Goal: Navigation & Orientation: Understand site structure

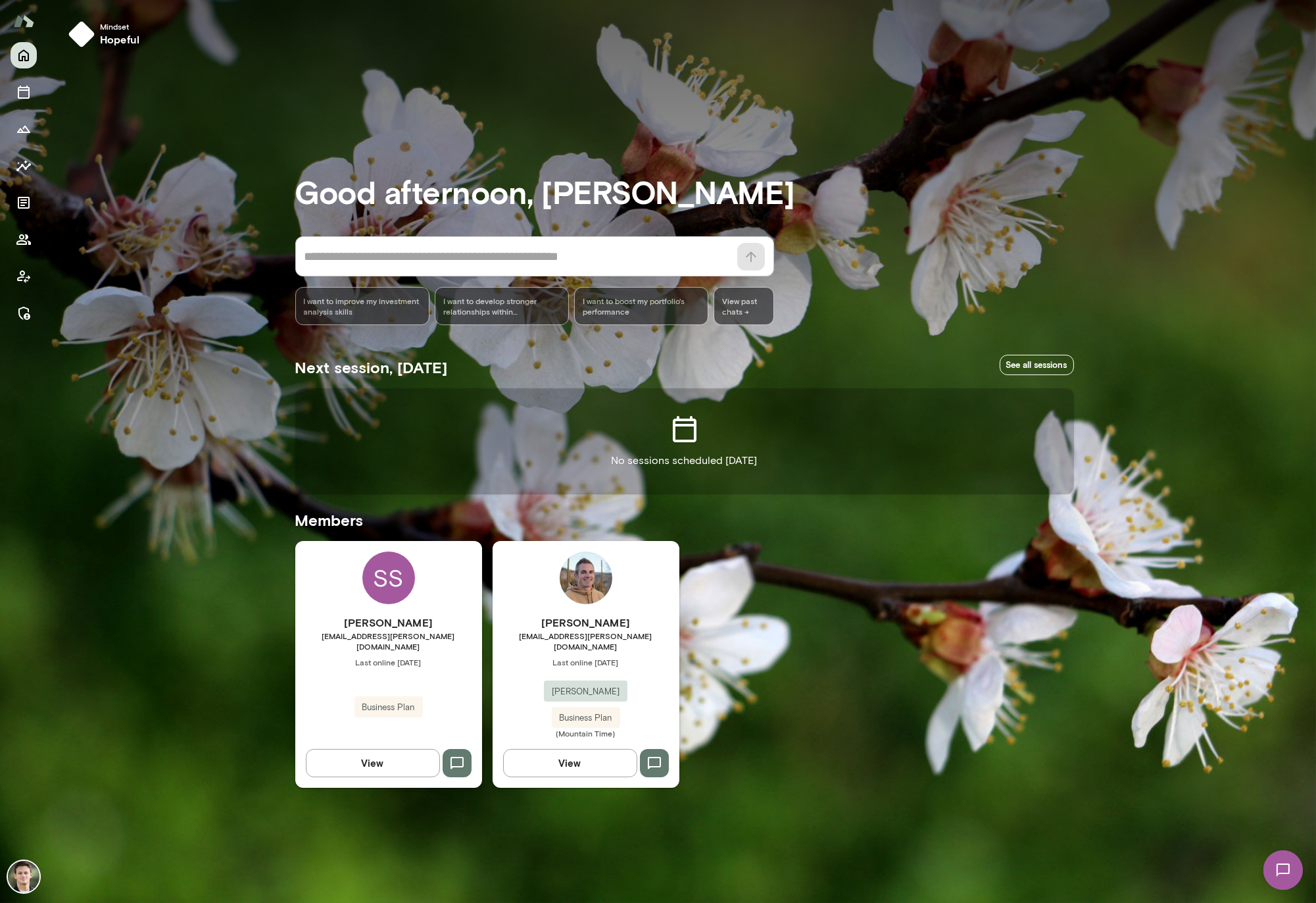
click at [660, 630] on h6 "[PERSON_NAME]" at bounding box center [586, 622] width 187 height 16
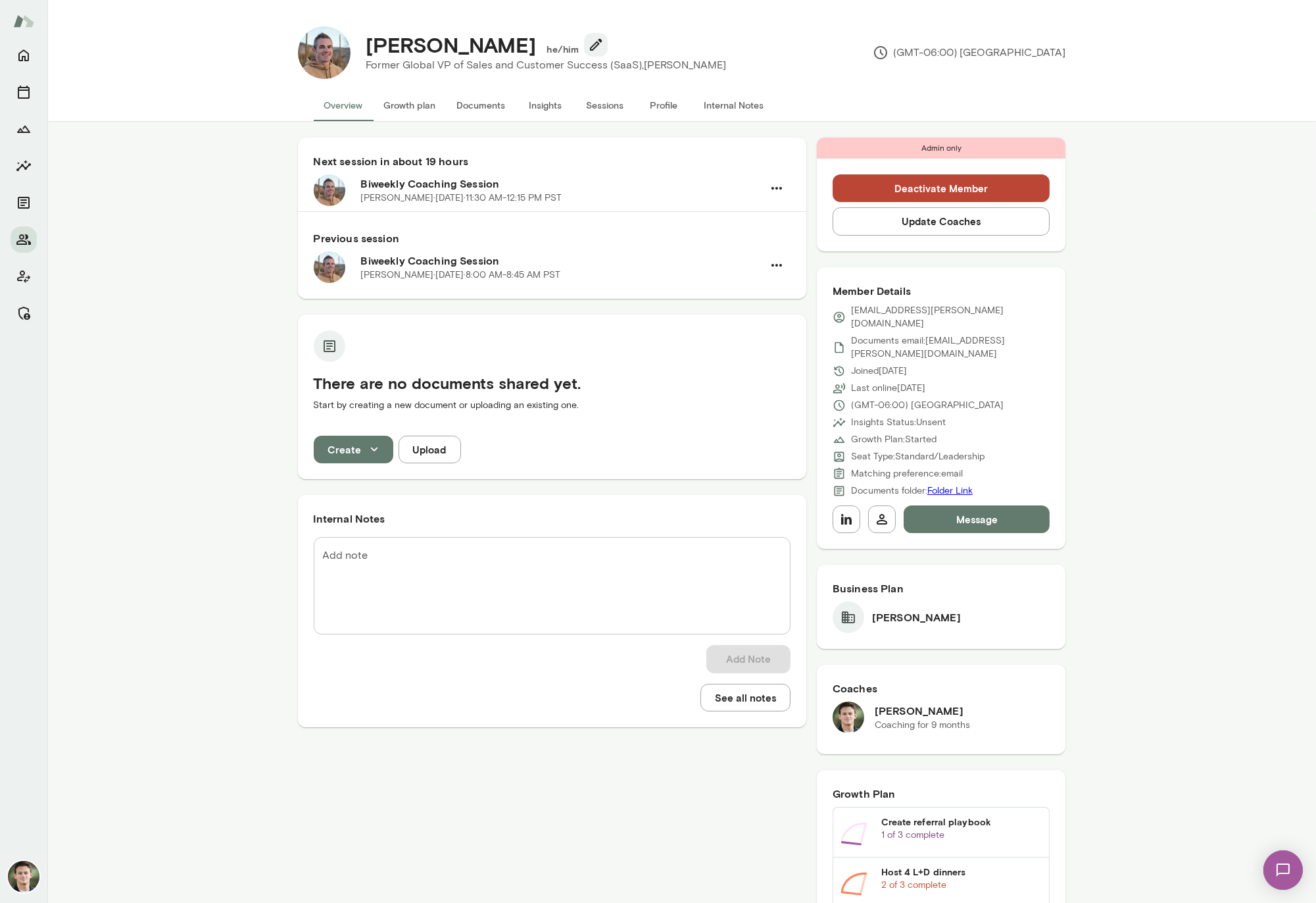
click at [421, 114] on button "Growth plan" at bounding box center [410, 105] width 73 height 32
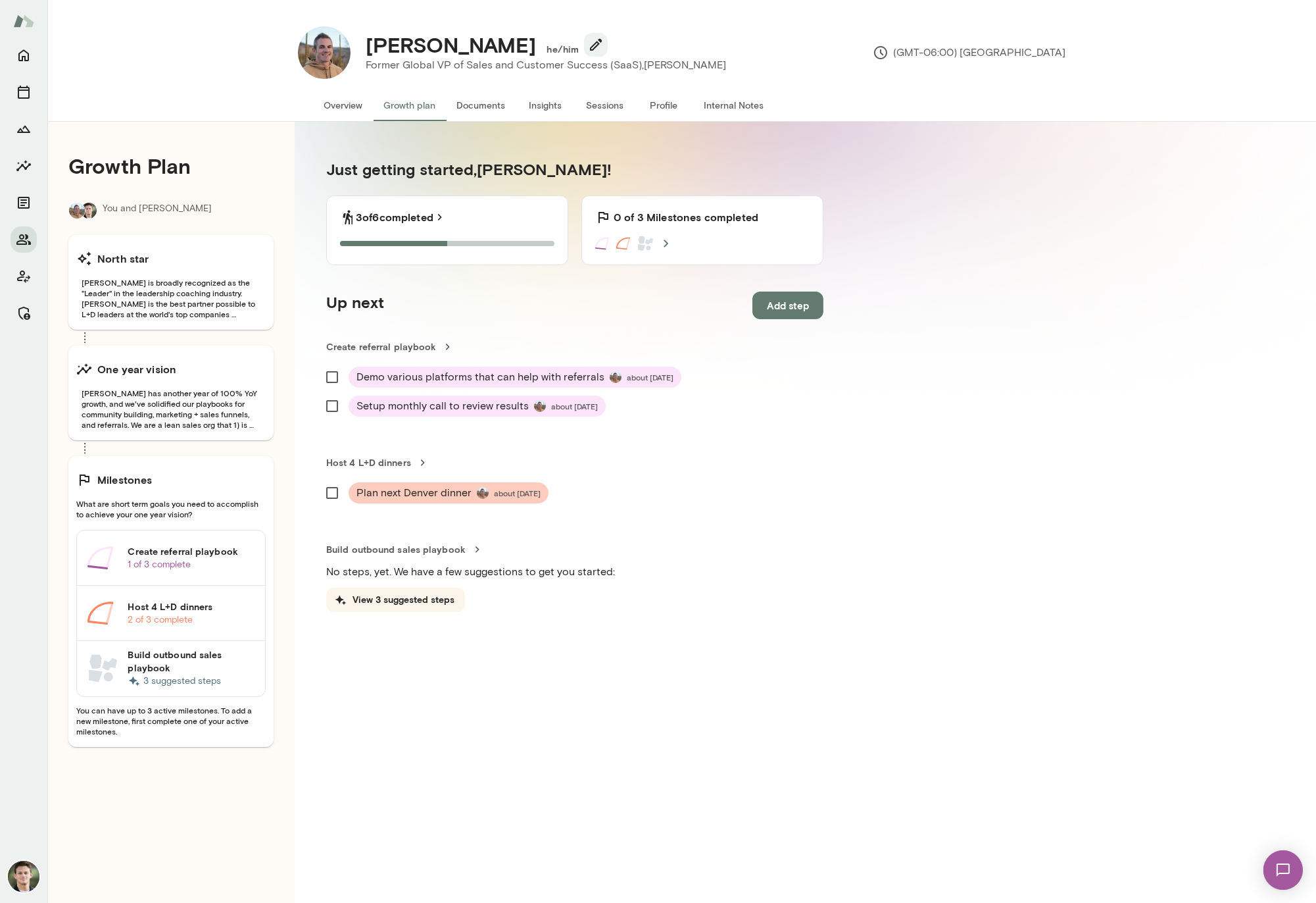
click at [491, 103] on button "Documents" at bounding box center [481, 105] width 70 height 32
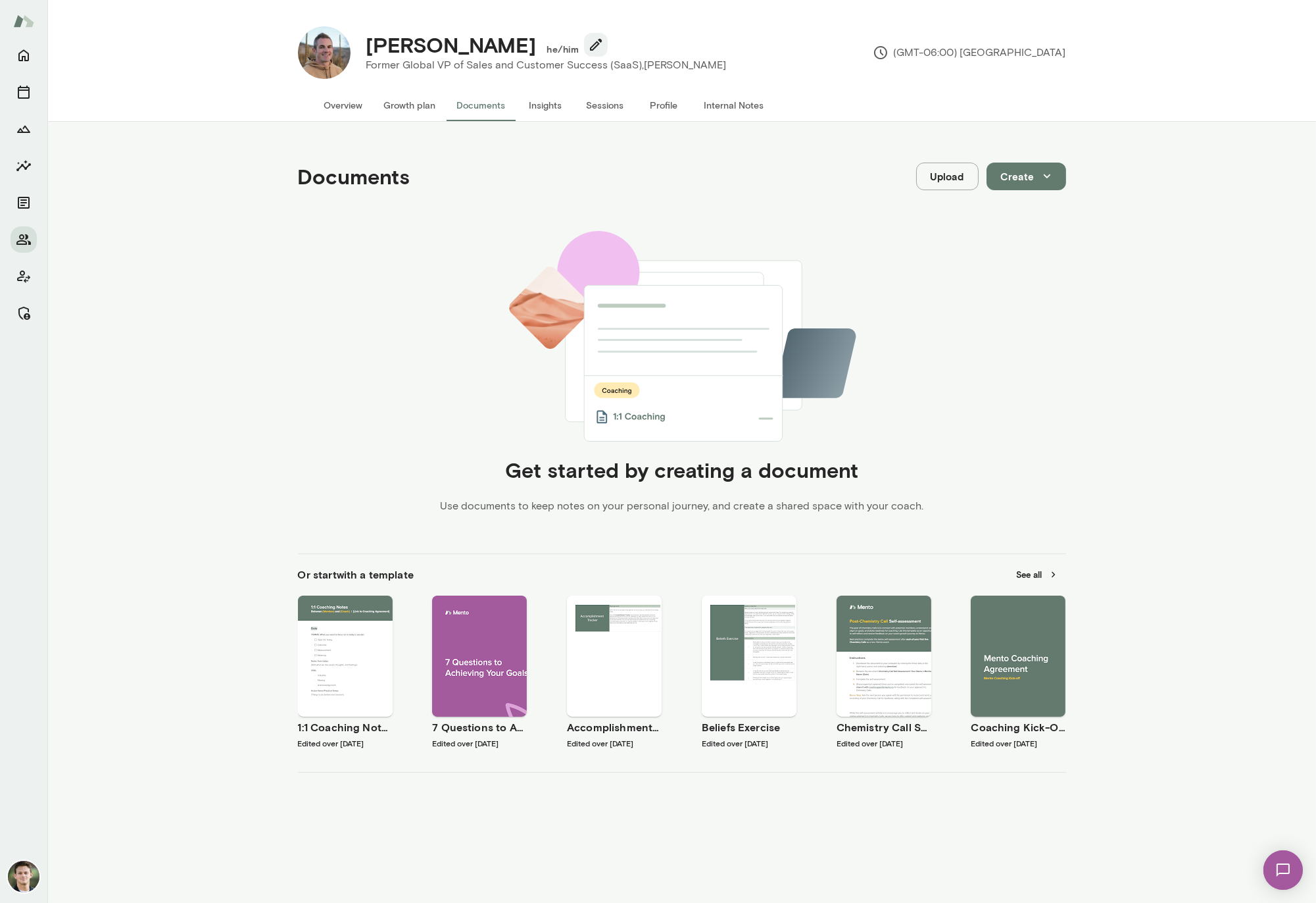
click at [540, 104] on button "Insights" at bounding box center [546, 105] width 59 height 32
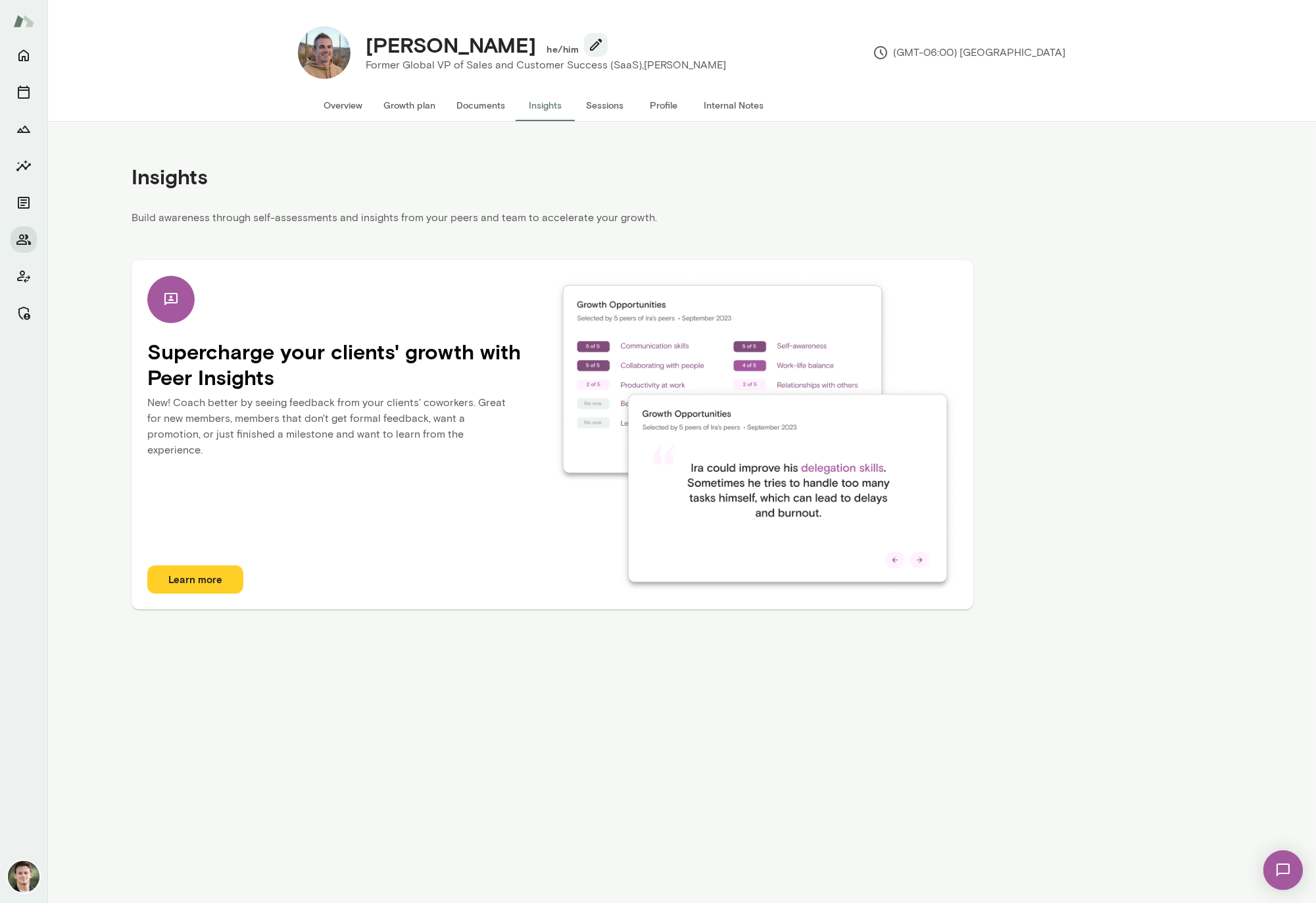
click at [597, 102] on button "Sessions" at bounding box center [606, 105] width 59 height 32
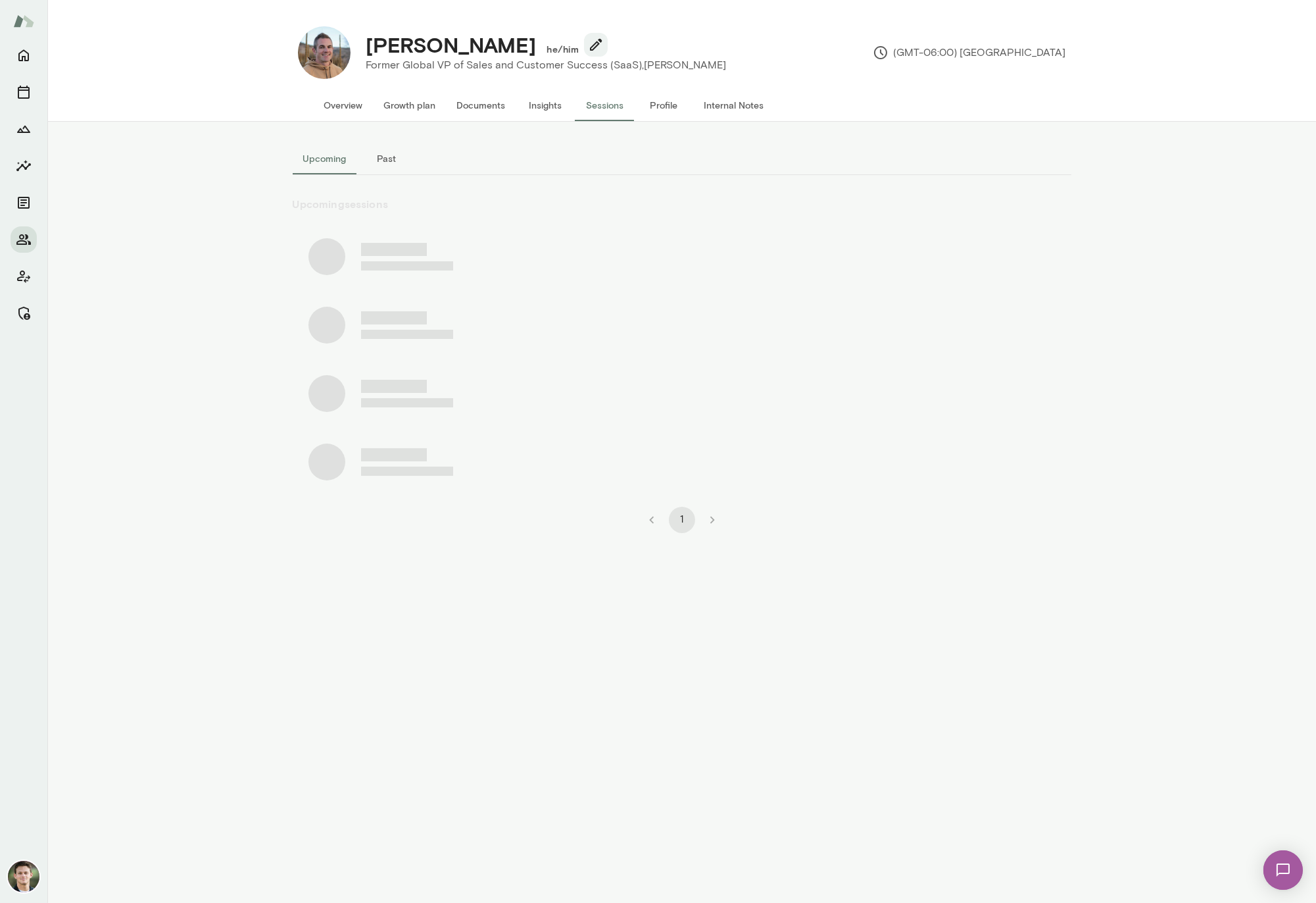
click at [664, 108] on button "Profile" at bounding box center [664, 105] width 59 height 32
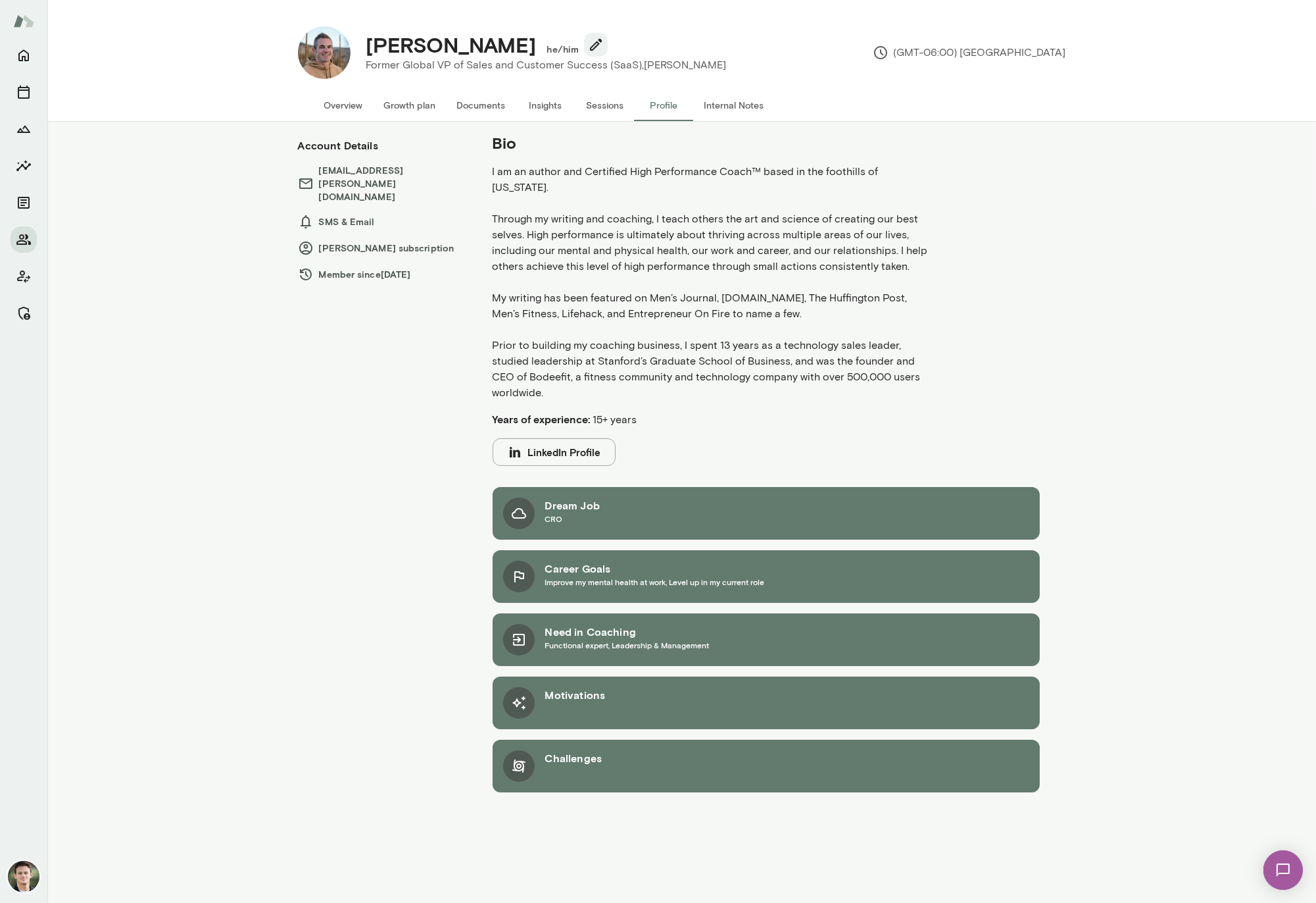
click at [759, 108] on button "Internal Notes" at bounding box center [734, 105] width 81 height 32
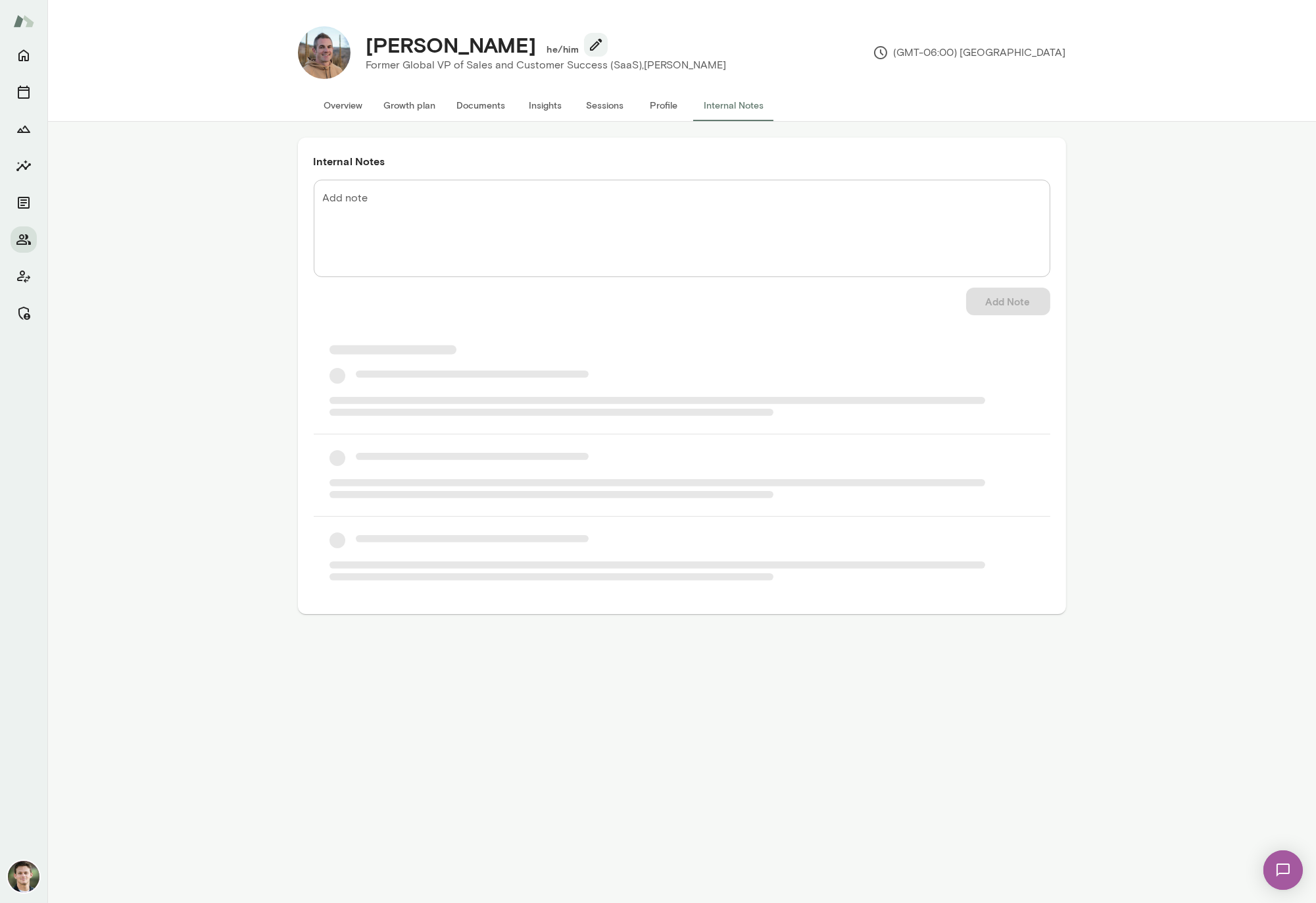
click at [337, 100] on button "Overview" at bounding box center [343, 105] width 60 height 32
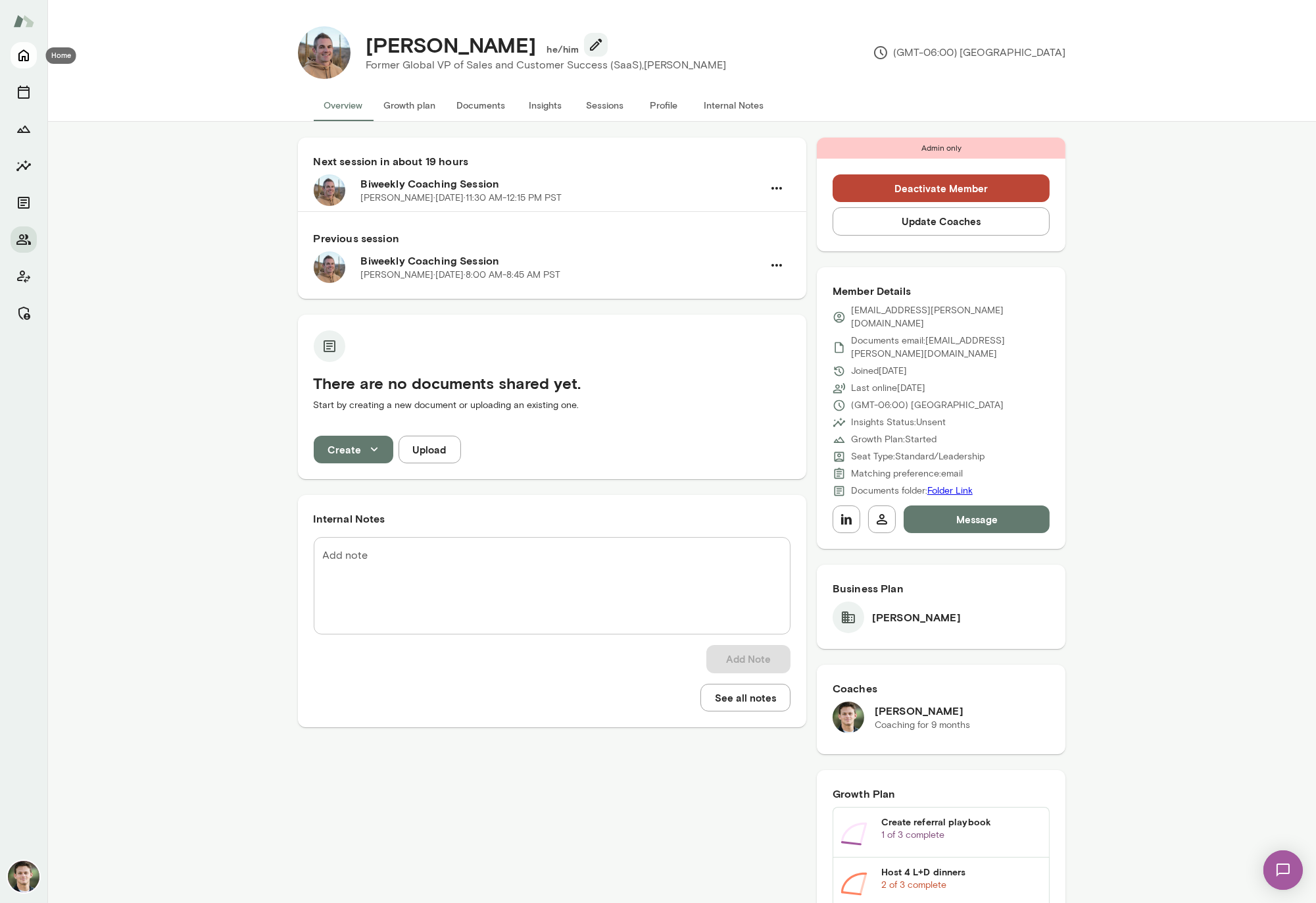
click at [28, 58] on icon "Home" at bounding box center [24, 56] width 11 height 12
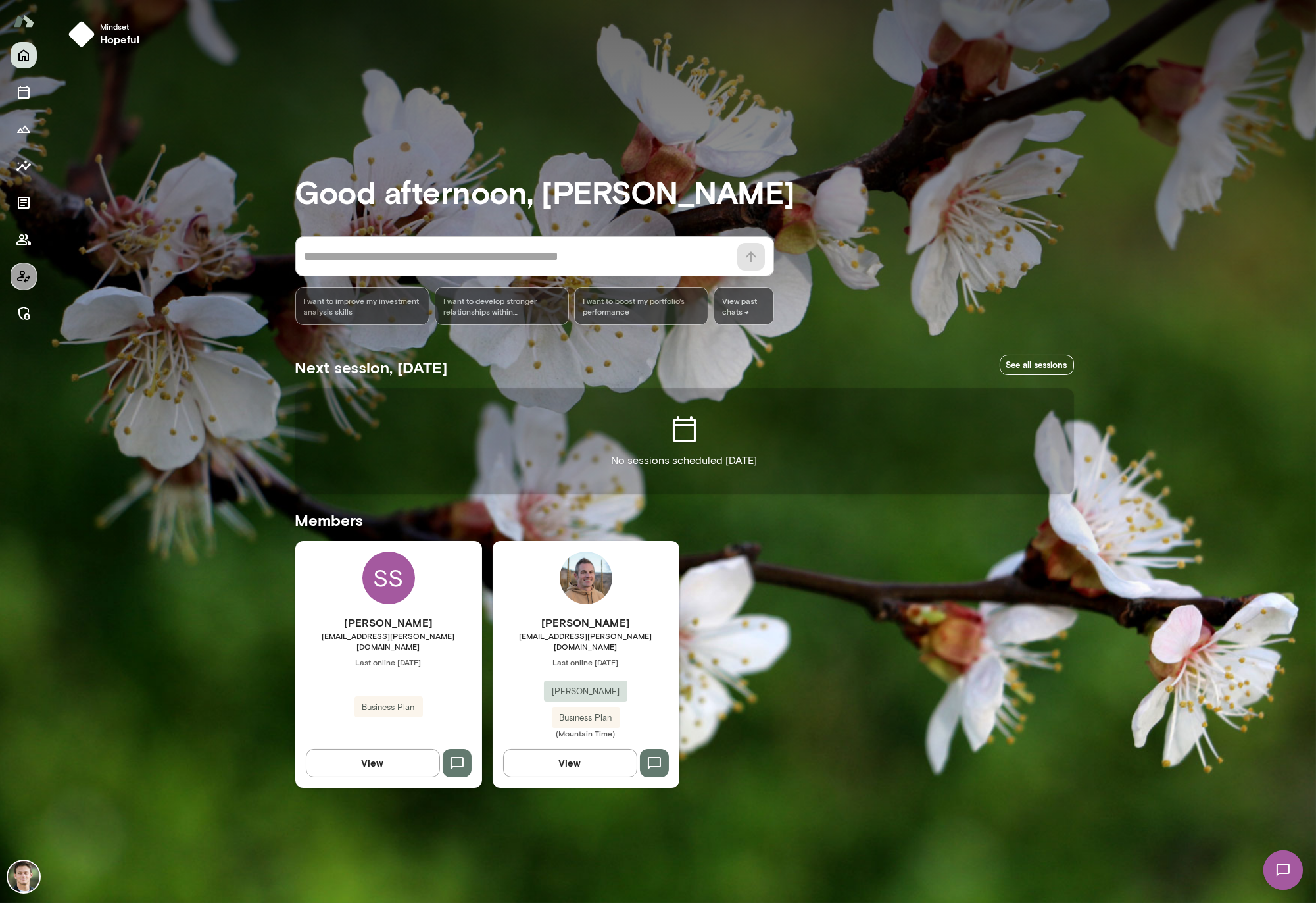
click at [25, 282] on icon "Client app" at bounding box center [24, 276] width 16 height 16
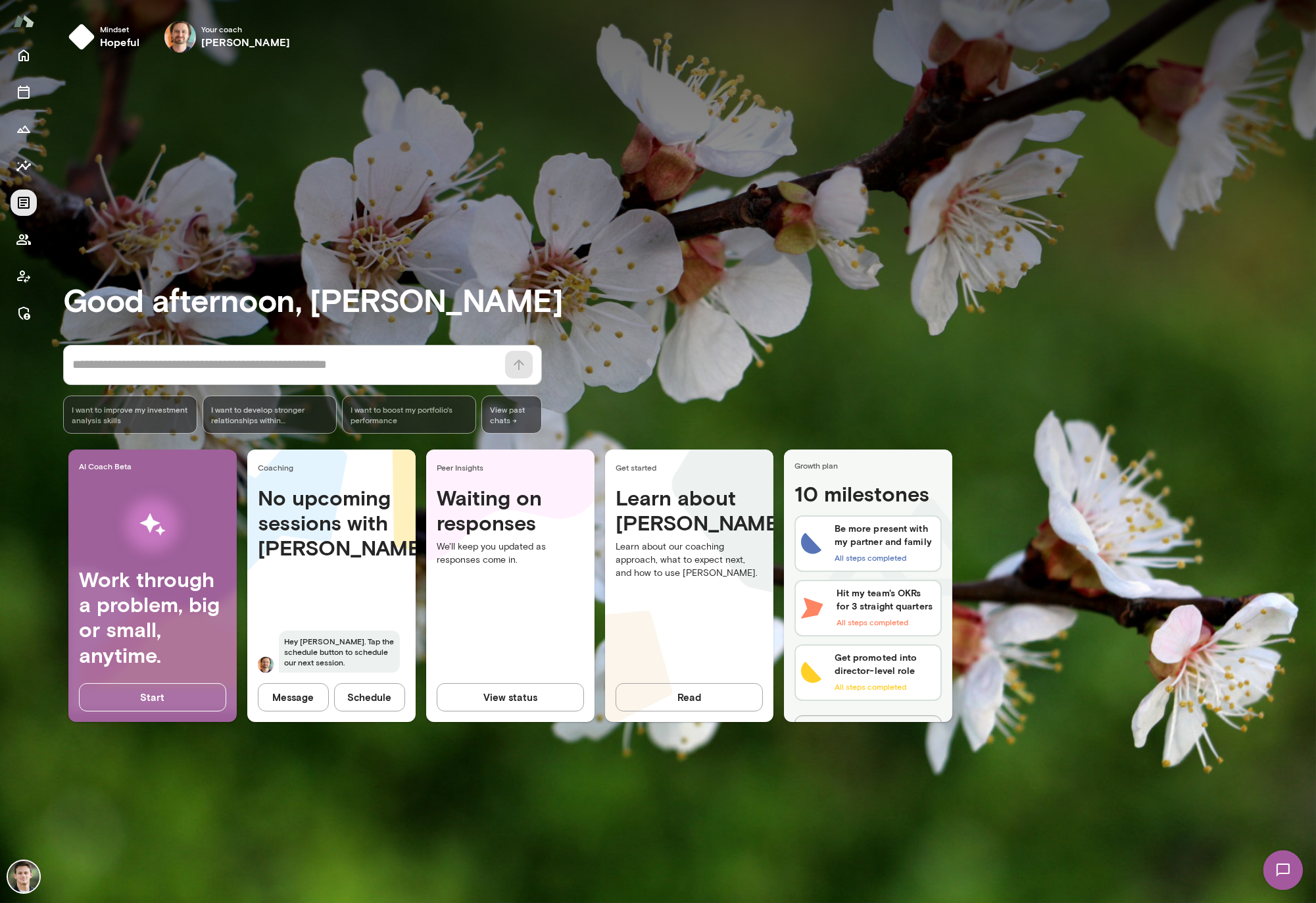
click at [27, 211] on button "Documents" at bounding box center [24, 203] width 26 height 26
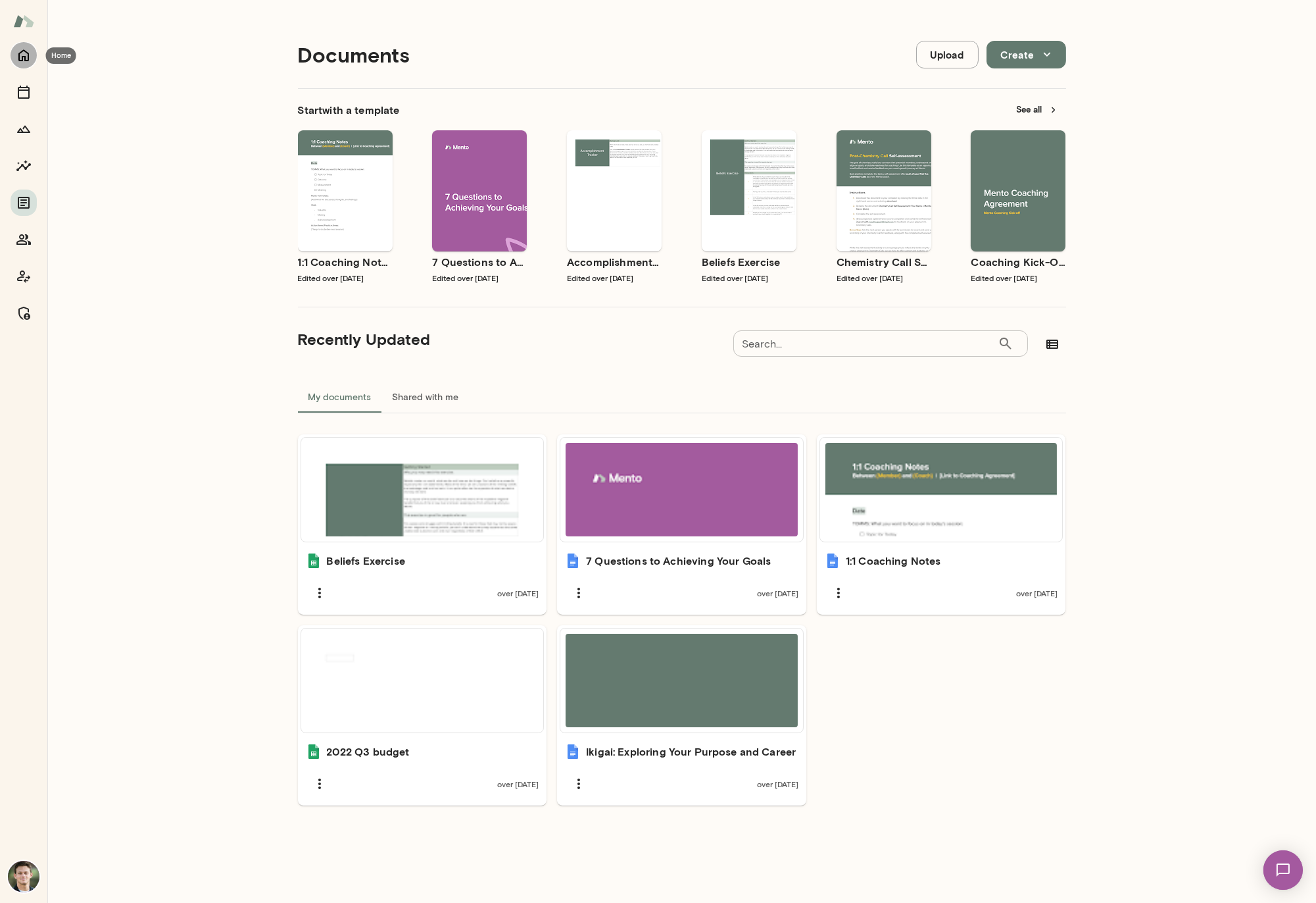
click at [20, 52] on icon "Home" at bounding box center [24, 55] width 16 height 16
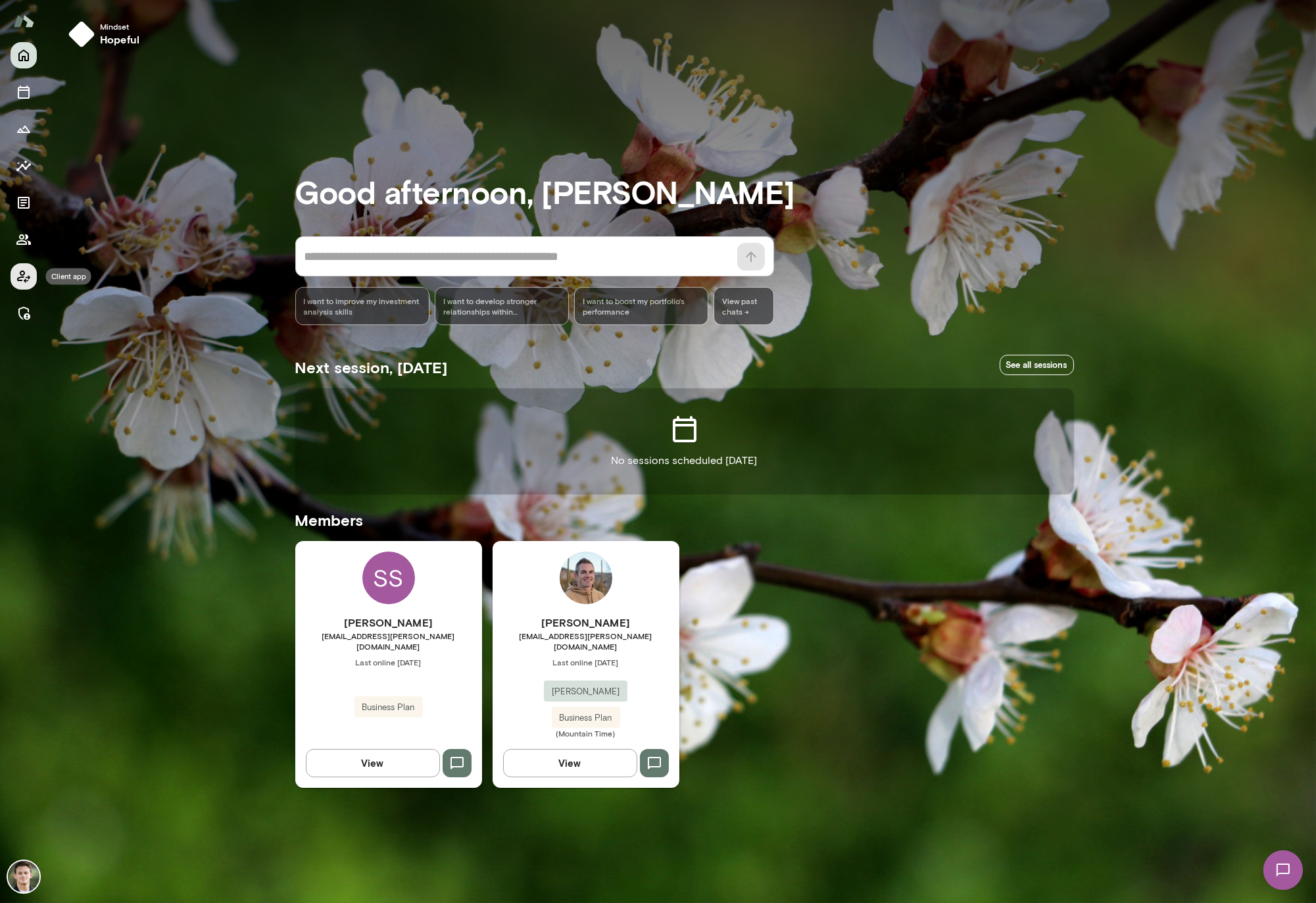
click at [21, 272] on icon "Client app" at bounding box center [24, 276] width 13 height 13
